Goal: Check status: Check status

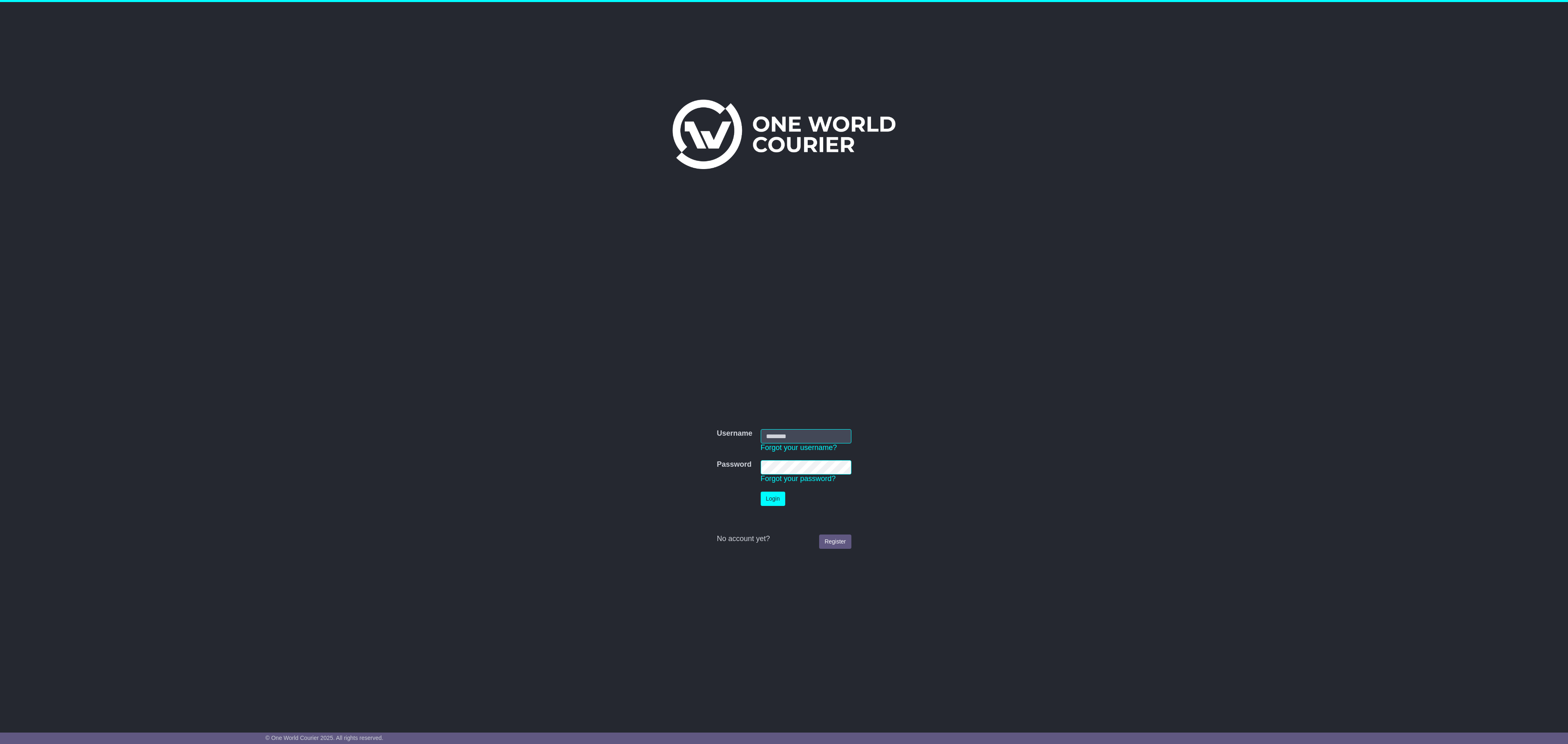
type input "**********"
click at [769, 494] on button "Login" at bounding box center [773, 499] width 24 height 14
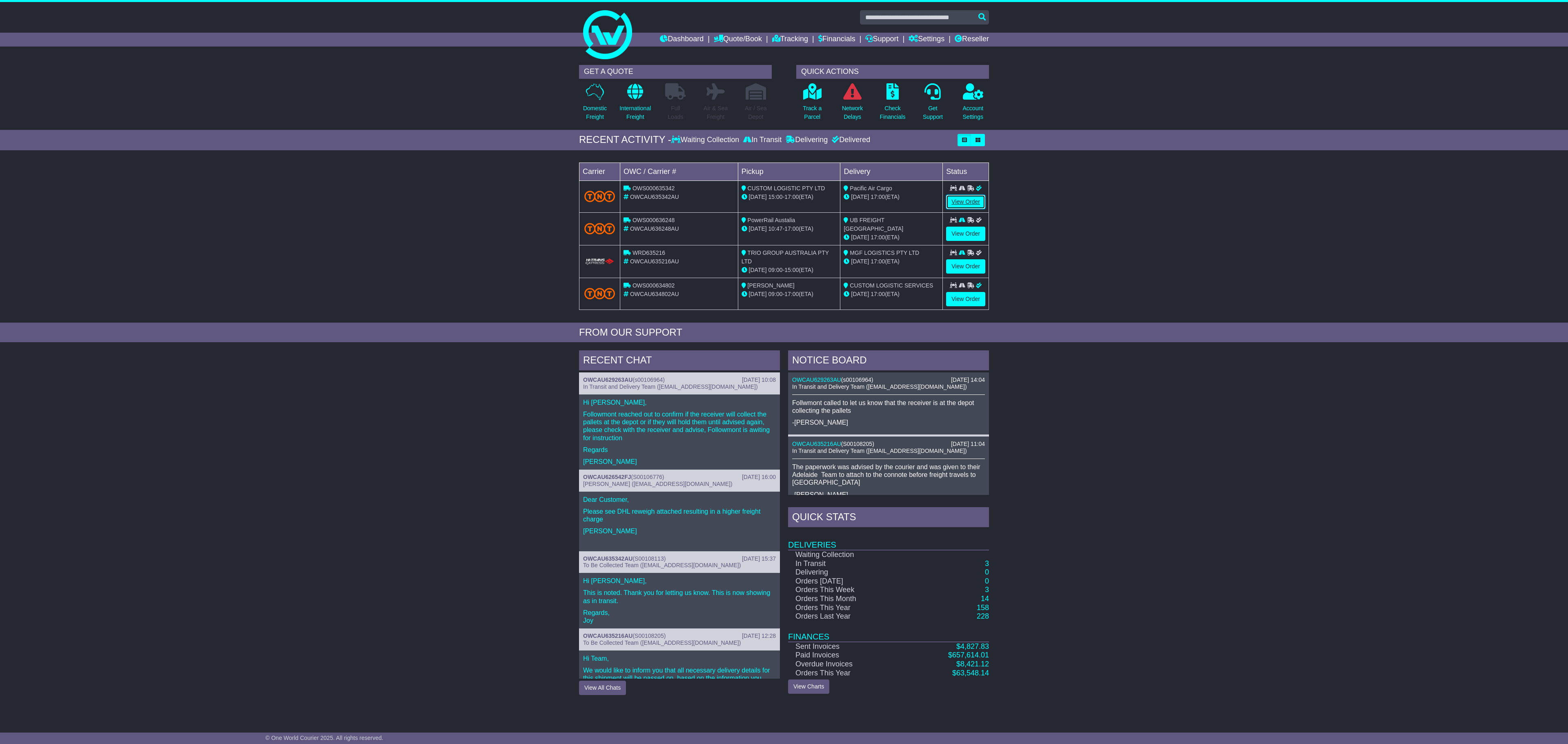
click at [967, 209] on link "View Order" at bounding box center [965, 202] width 39 height 14
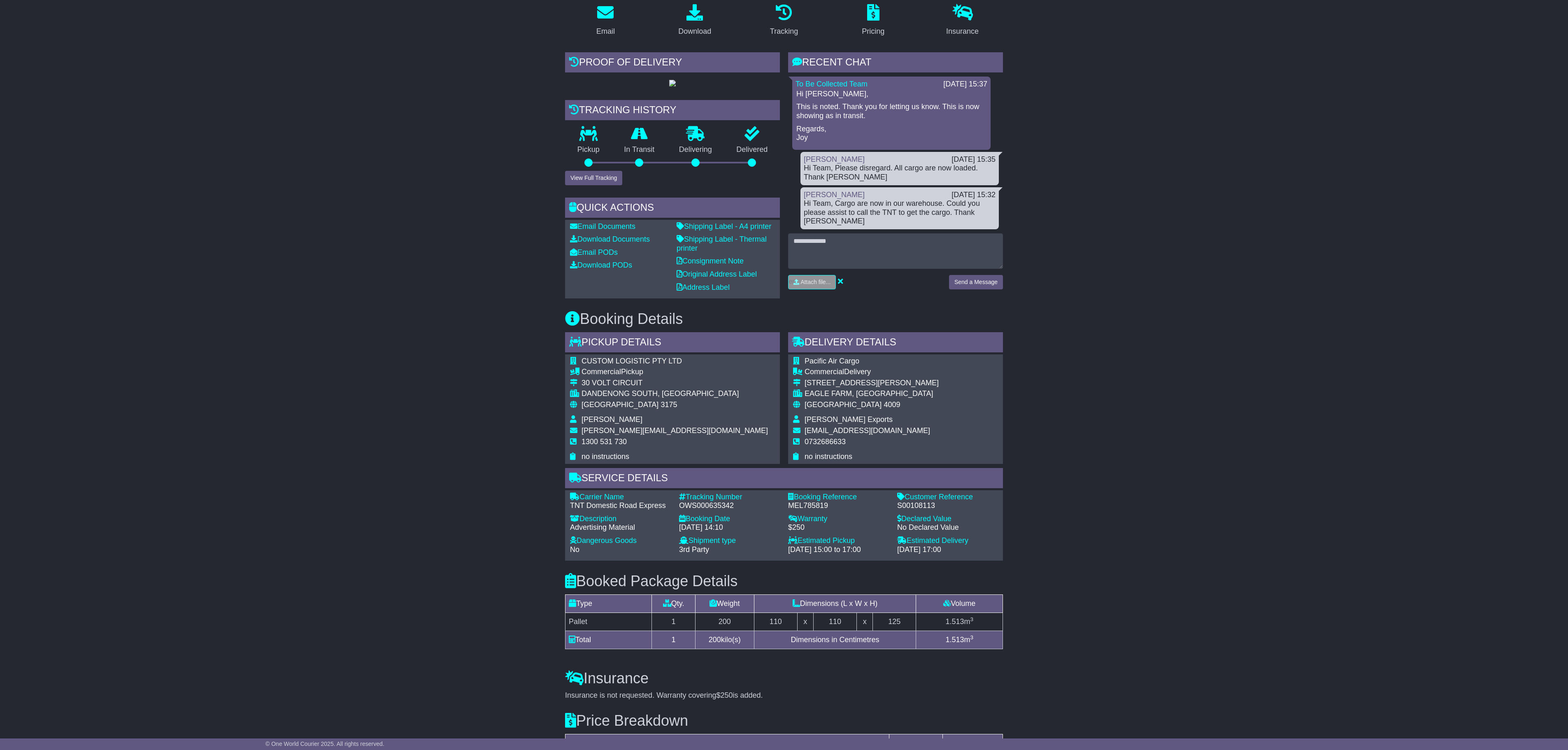
scroll to position [82, 0]
